Goal: Contribute content

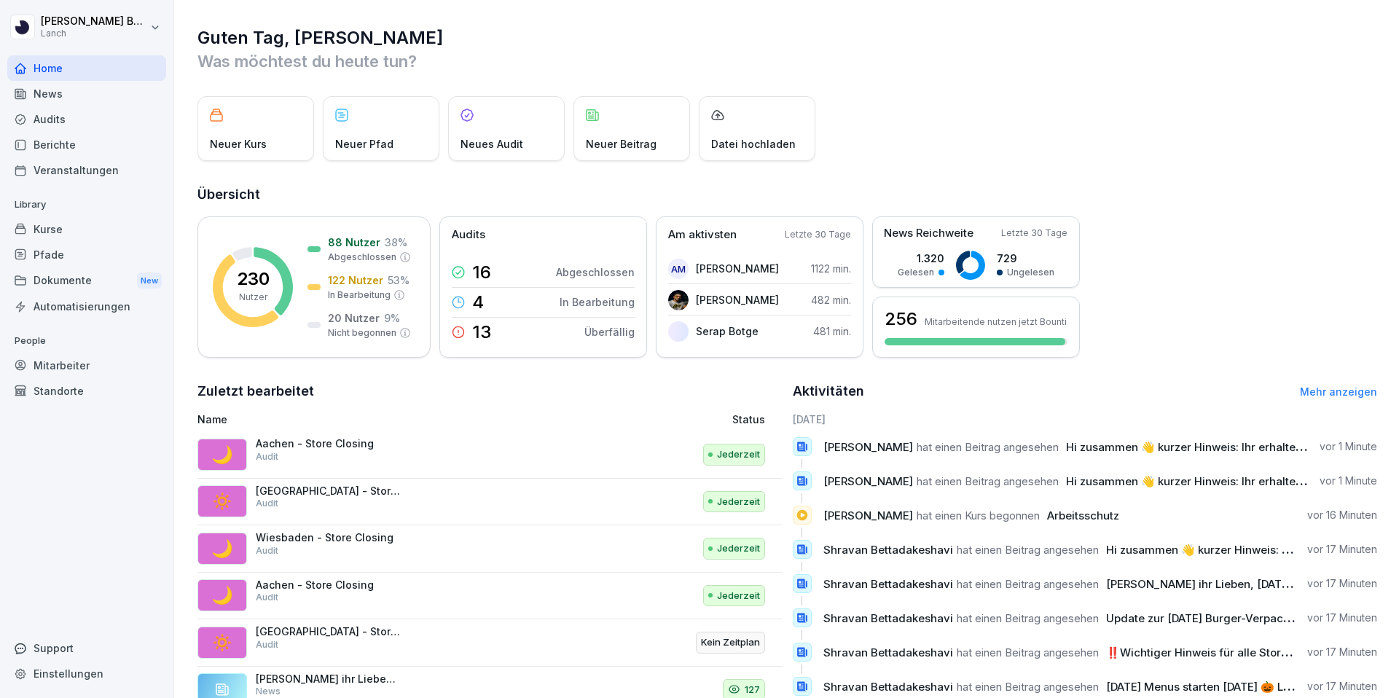
click at [37, 98] on div "News" at bounding box center [86, 94] width 159 height 26
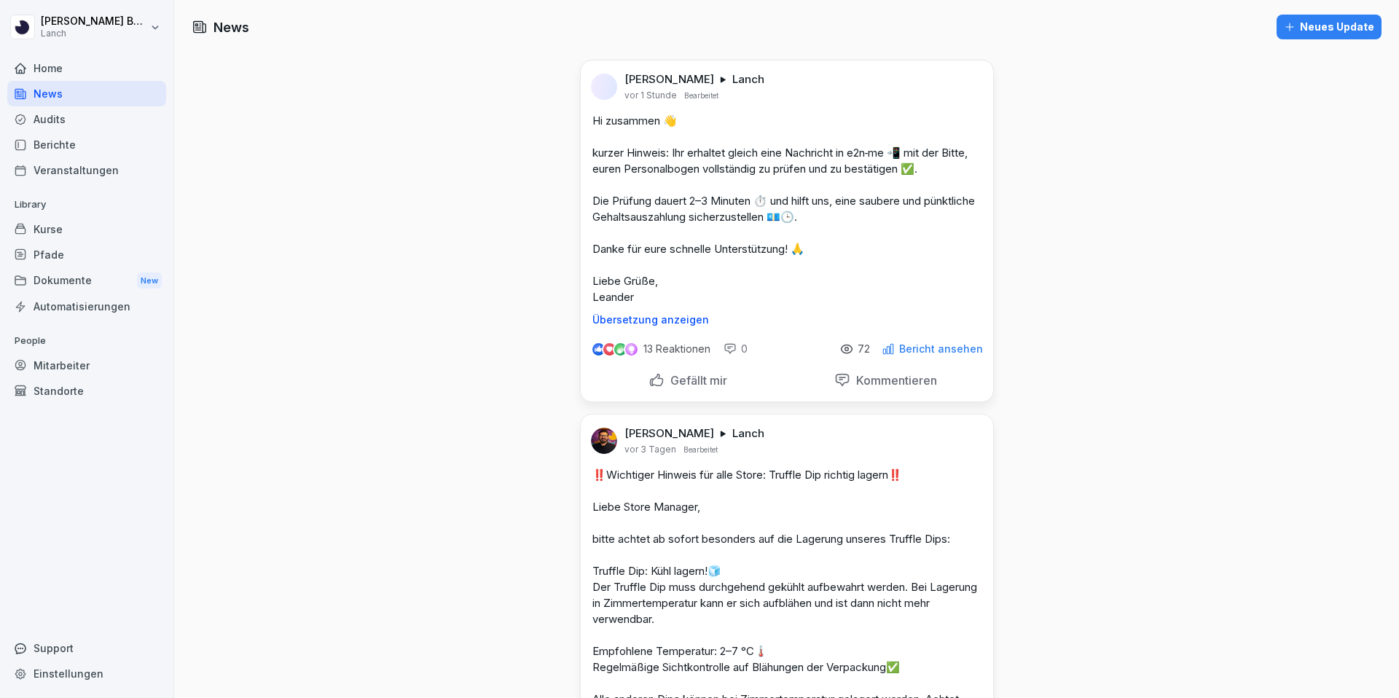
click at [1327, 28] on div "Neues Update" at bounding box center [1329, 27] width 90 height 16
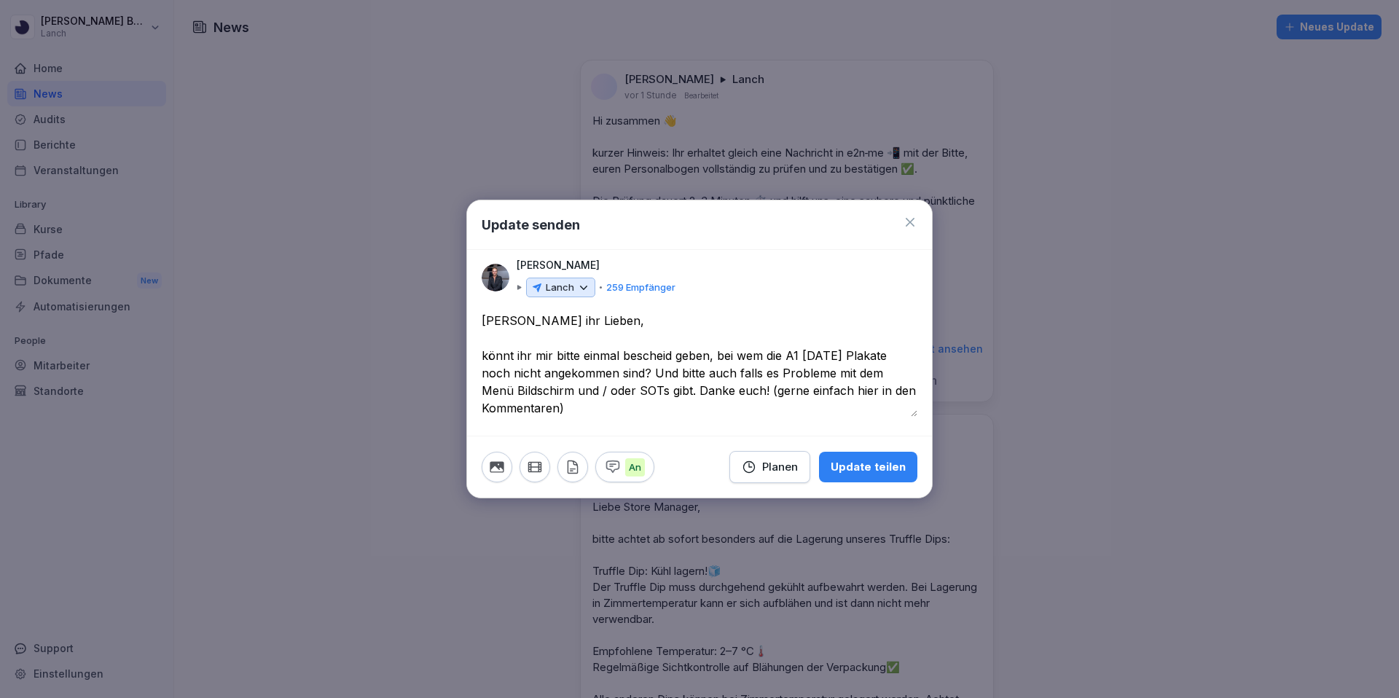
type textarea "**********"
click at [572, 286] on p "Lanch" at bounding box center [560, 288] width 28 height 15
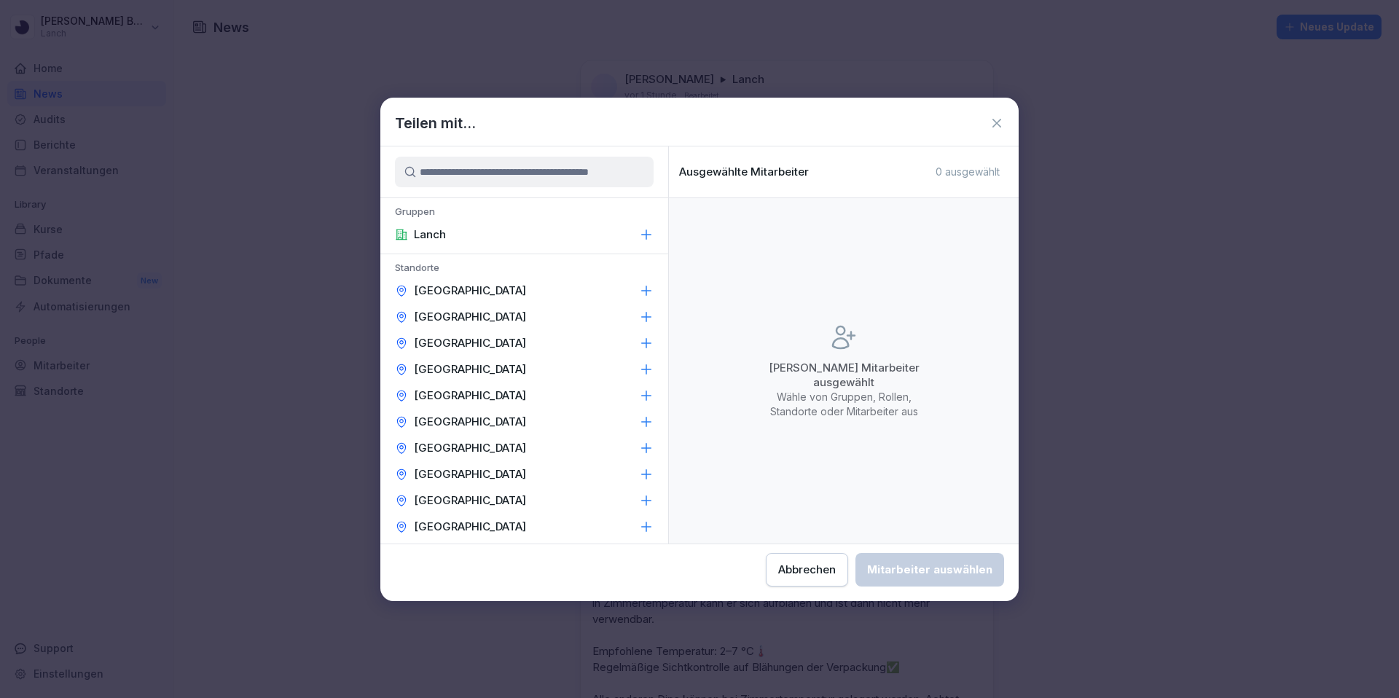
click at [650, 290] on icon at bounding box center [646, 290] width 9 height 9
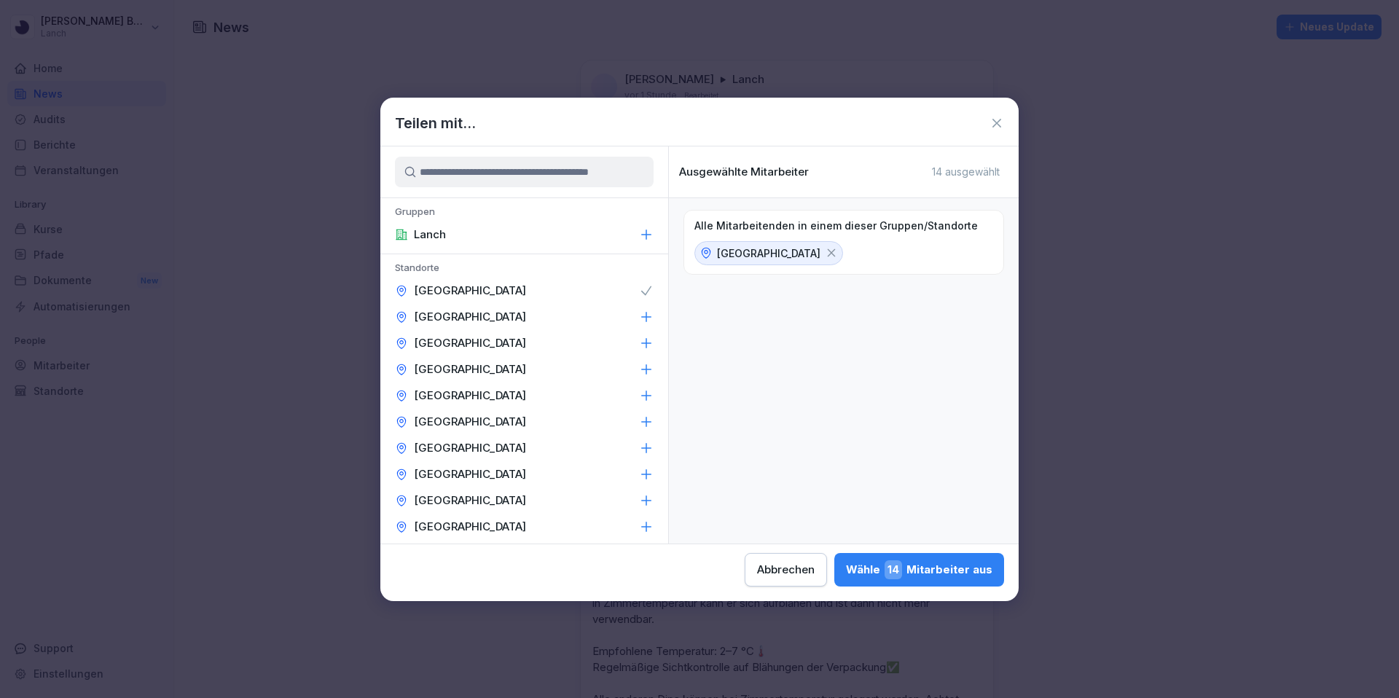
click at [644, 318] on icon at bounding box center [646, 317] width 15 height 15
click at [640, 342] on icon at bounding box center [646, 343] width 15 height 15
click at [643, 356] on div "[GEOGRAPHIC_DATA]" at bounding box center [524, 369] width 288 height 26
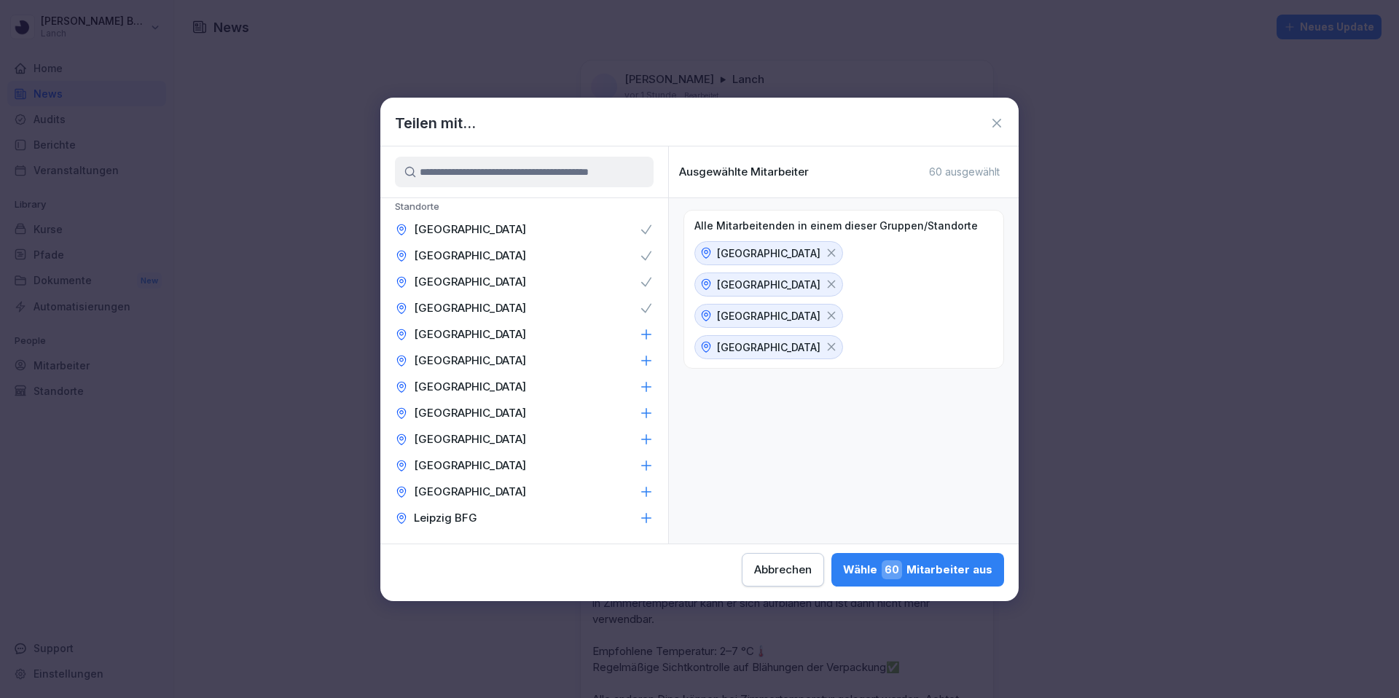
click at [645, 342] on div "[GEOGRAPHIC_DATA]" at bounding box center [524, 334] width 288 height 26
click at [643, 366] on icon at bounding box center [646, 360] width 15 height 15
click at [645, 378] on div "[GEOGRAPHIC_DATA]" at bounding box center [524, 387] width 288 height 26
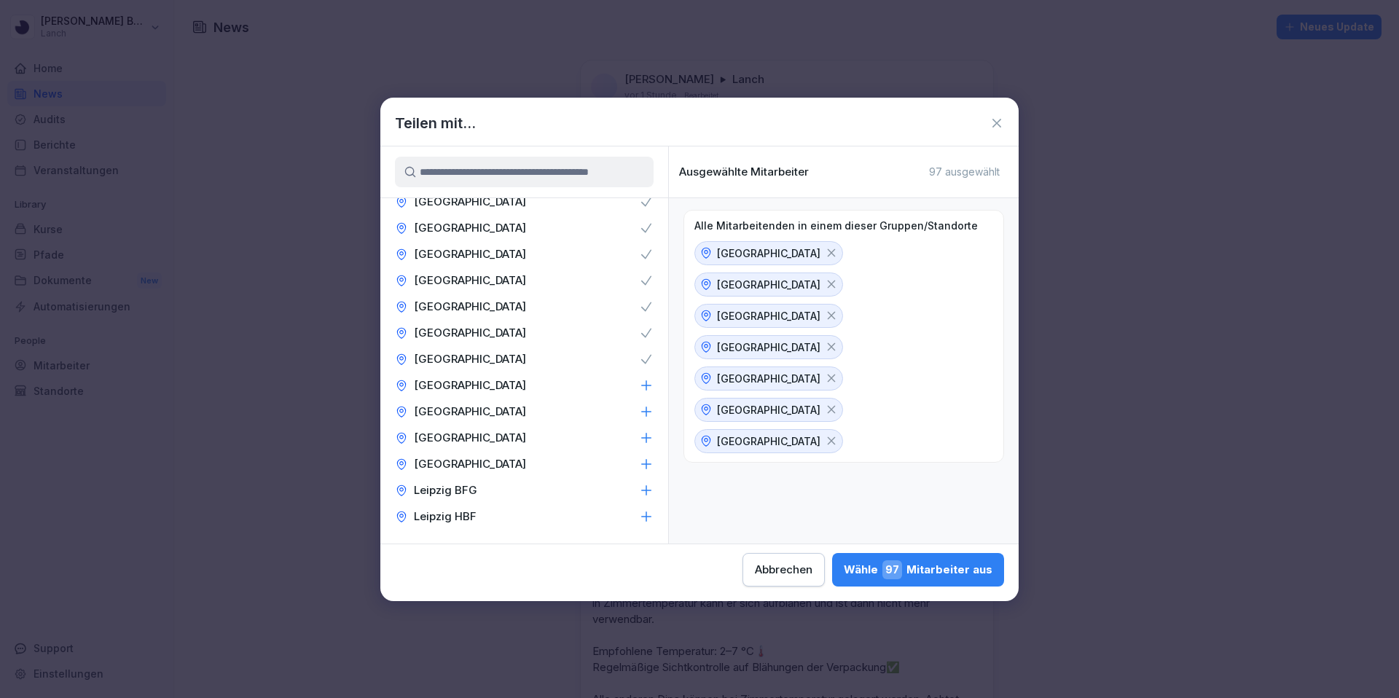
scroll to position [128, 0]
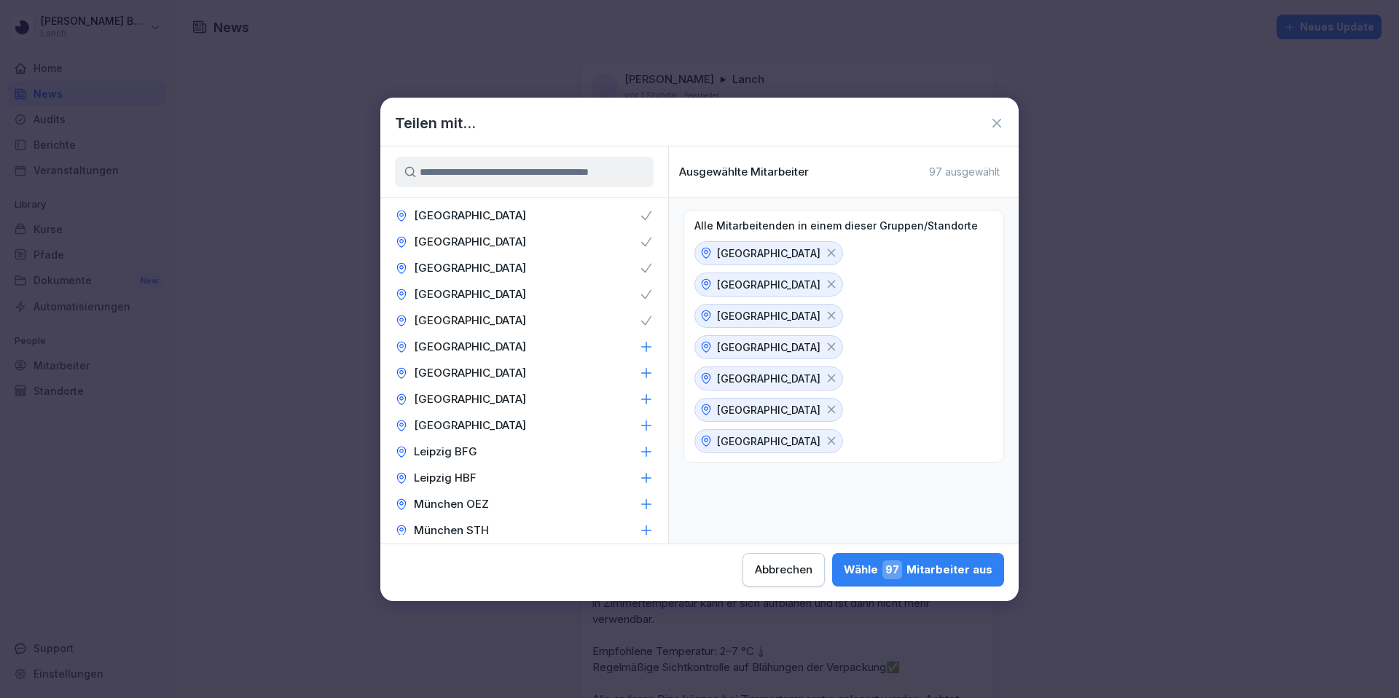
click at [648, 345] on icon at bounding box center [646, 347] width 15 height 15
click at [652, 368] on icon at bounding box center [646, 373] width 15 height 15
click at [646, 395] on icon at bounding box center [646, 398] width 9 height 9
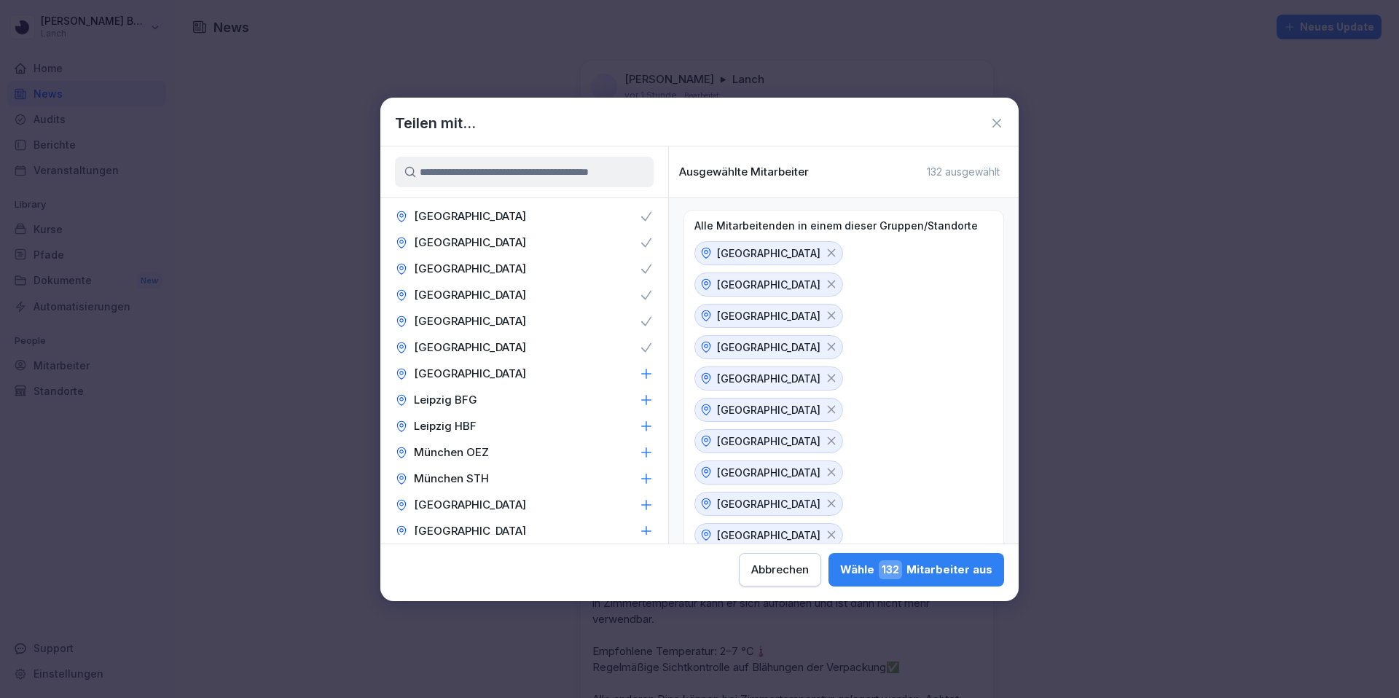
click at [647, 377] on icon at bounding box center [646, 373] width 15 height 15
click at [647, 399] on icon at bounding box center [646, 400] width 15 height 15
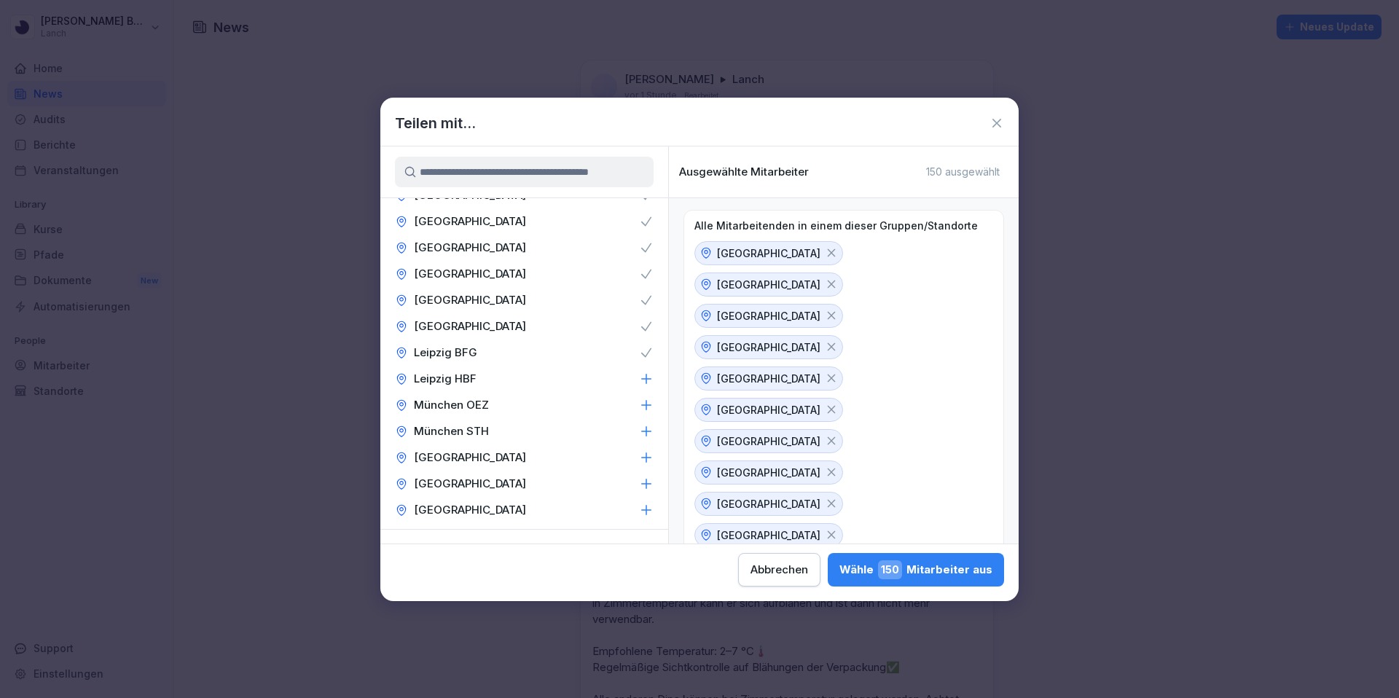
scroll to position [240, 0]
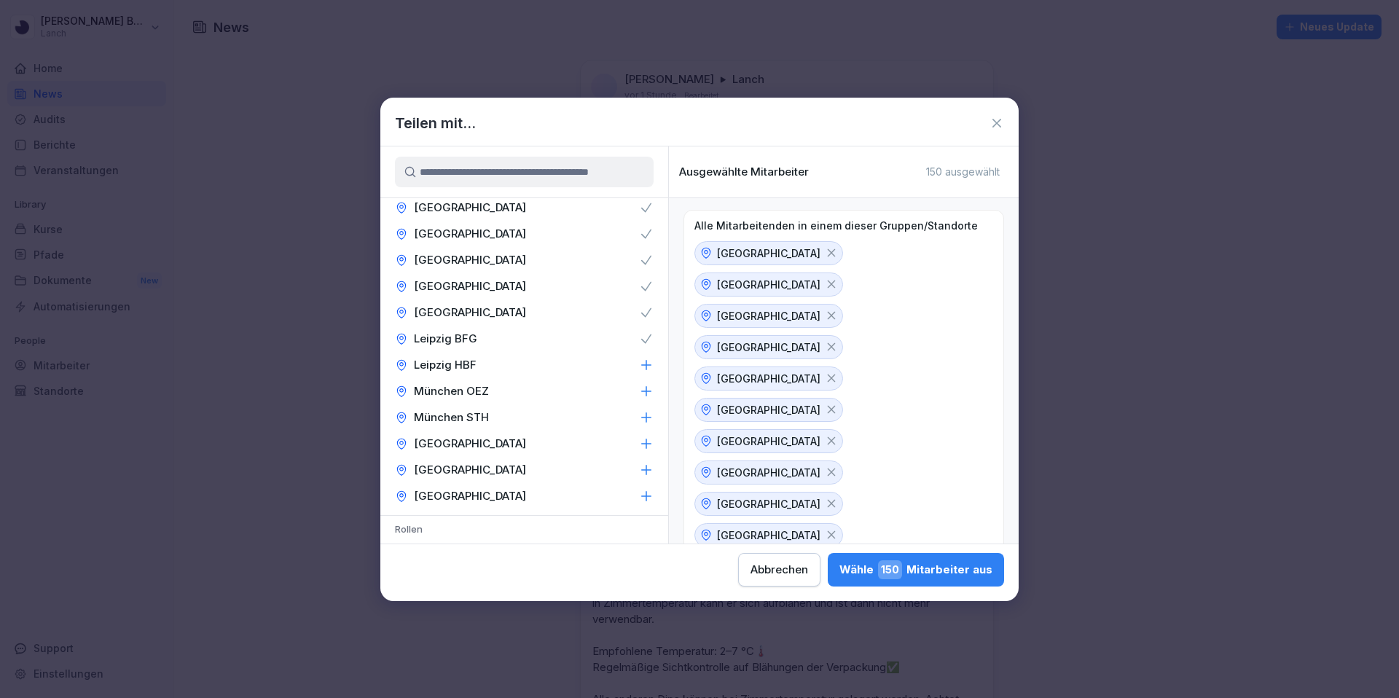
click at [646, 368] on icon at bounding box center [646, 365] width 15 height 15
click at [646, 393] on icon at bounding box center [646, 391] width 15 height 15
click at [646, 417] on icon at bounding box center [646, 416] width 9 height 9
click at [650, 440] on icon at bounding box center [646, 443] width 15 height 15
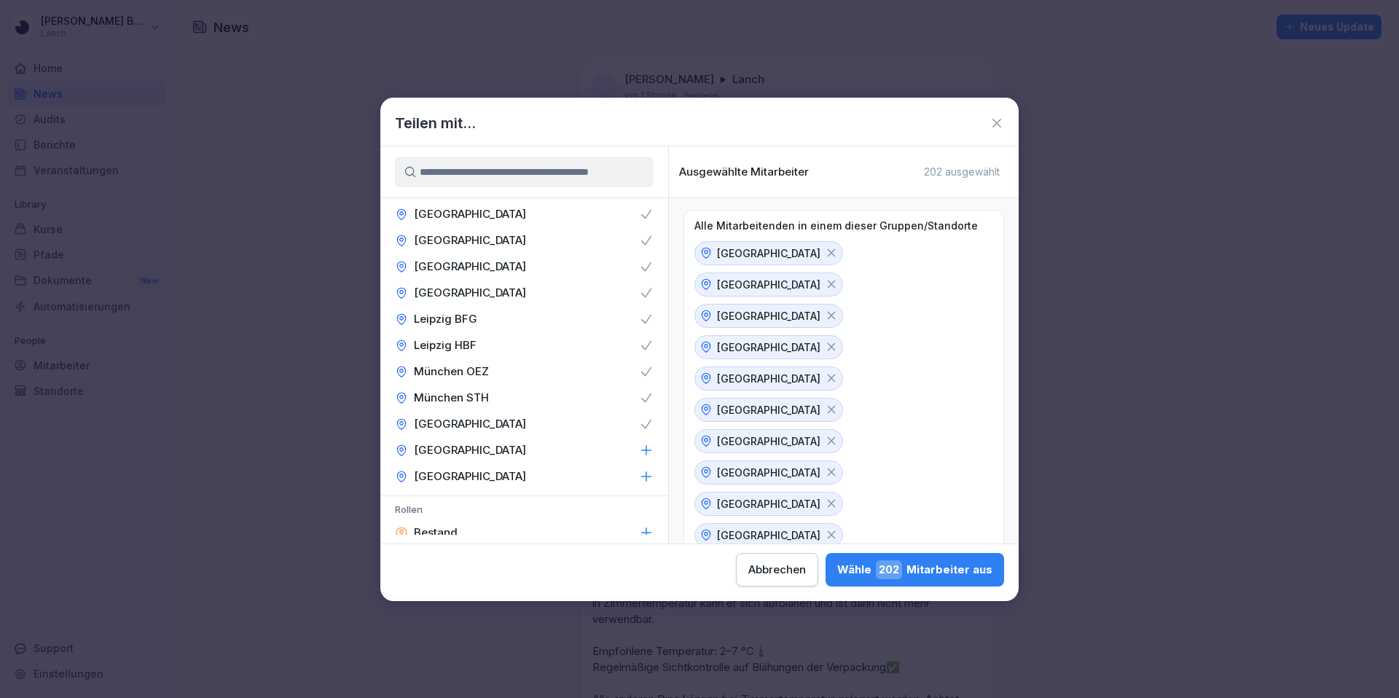
scroll to position [287, 0]
click at [639, 433] on div "[GEOGRAPHIC_DATA]" at bounding box center [524, 423] width 288 height 26
click at [648, 445] on icon at bounding box center [646, 449] width 15 height 15
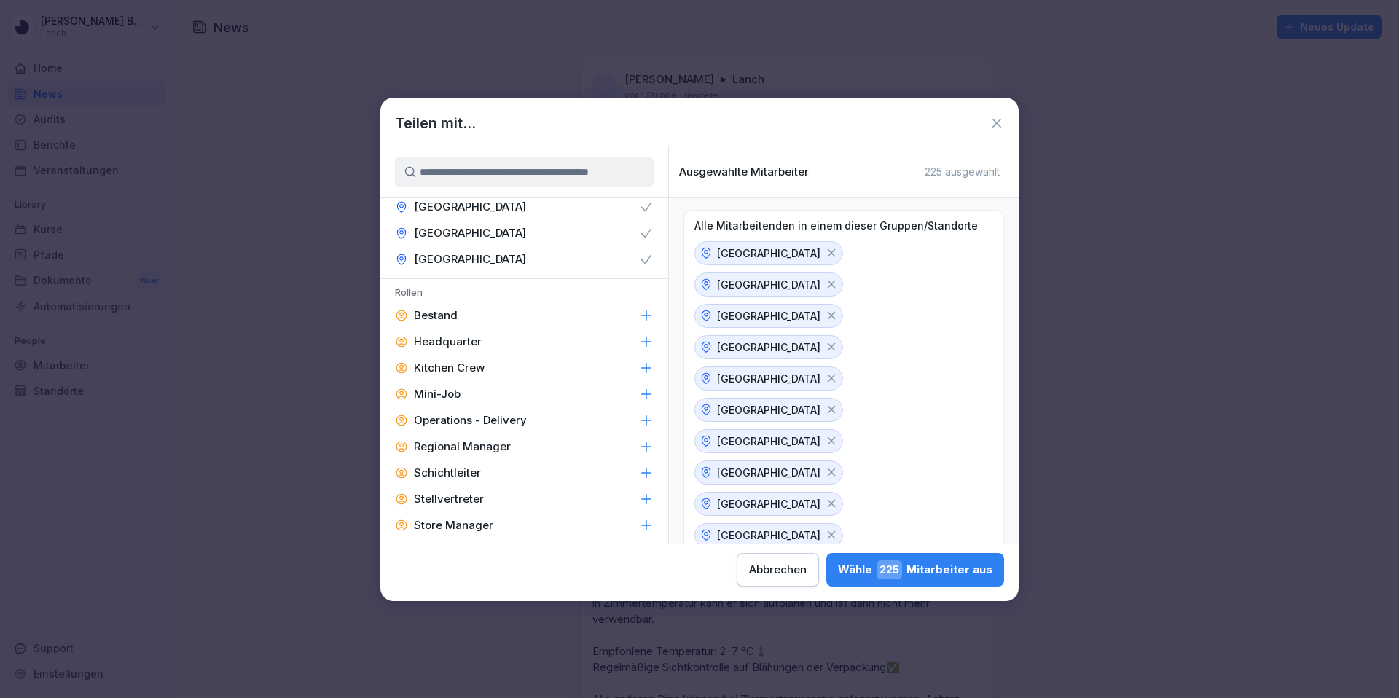
scroll to position [489, 0]
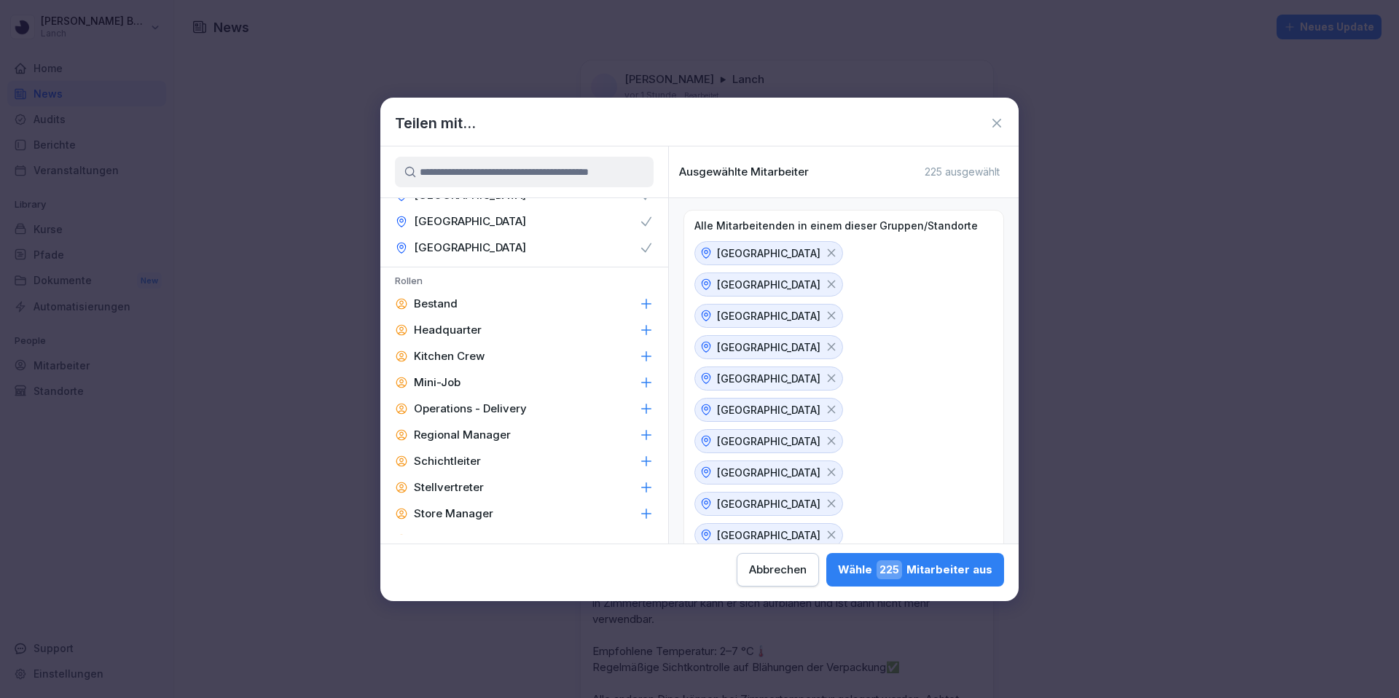
click at [644, 436] on icon at bounding box center [646, 435] width 15 height 15
click at [648, 463] on icon at bounding box center [646, 461] width 15 height 15
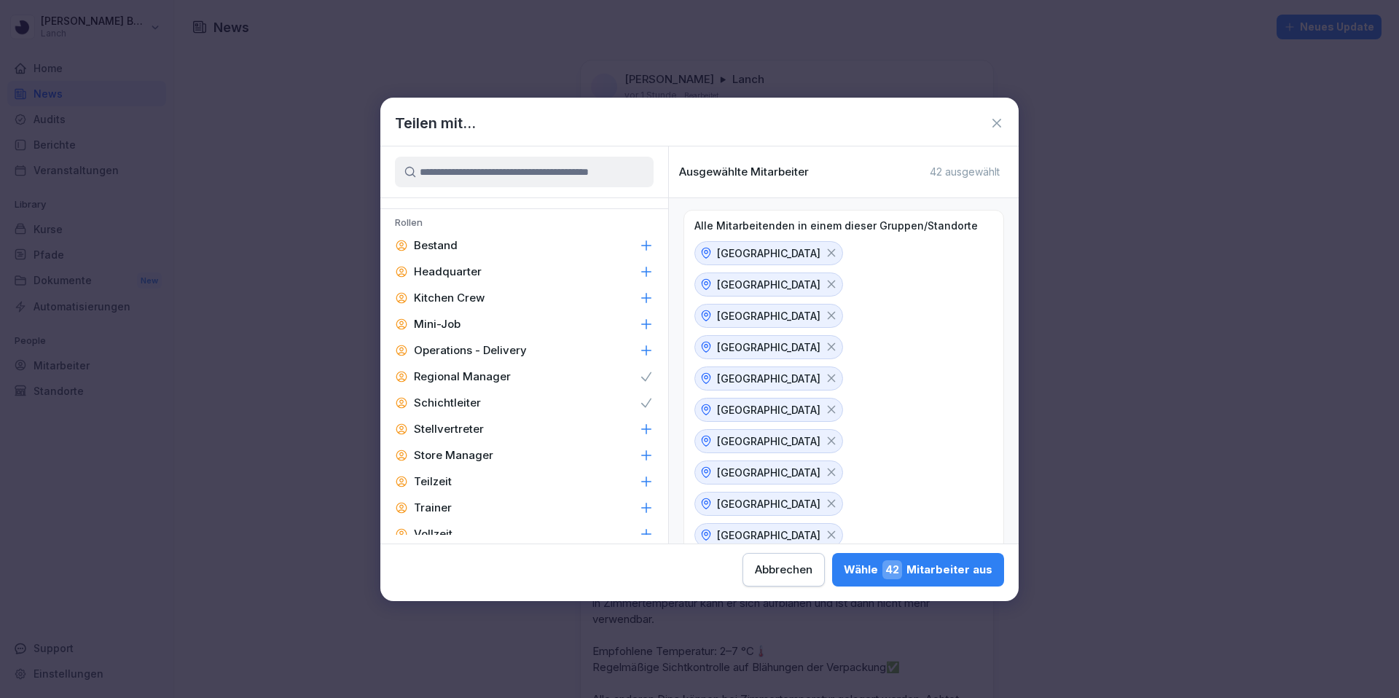
scroll to position [552, 0]
click at [649, 446] on icon at bounding box center [646, 451] width 15 height 15
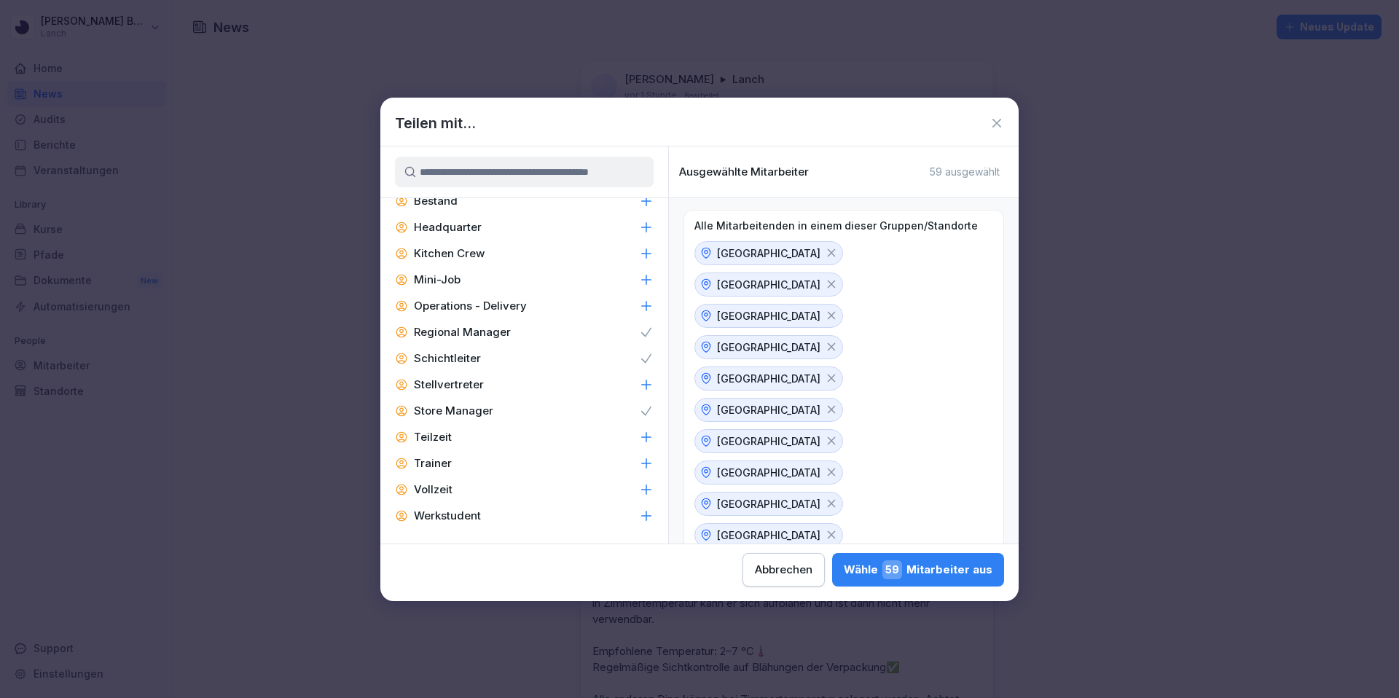
click at [931, 560] on div "Wähle 59 Mitarbeiter aus" at bounding box center [918, 569] width 149 height 19
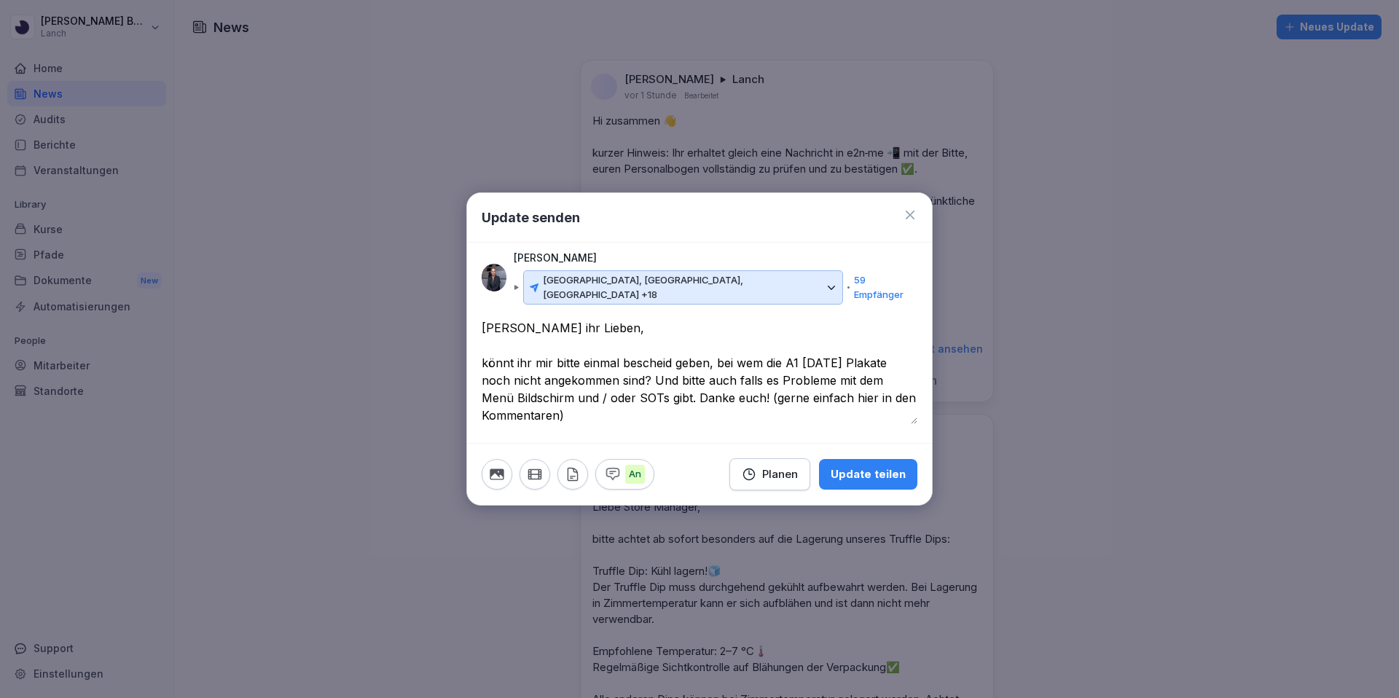
click at [863, 468] on div "Update teilen" at bounding box center [868, 474] width 75 height 16
